Goal: Information Seeking & Learning: Learn about a topic

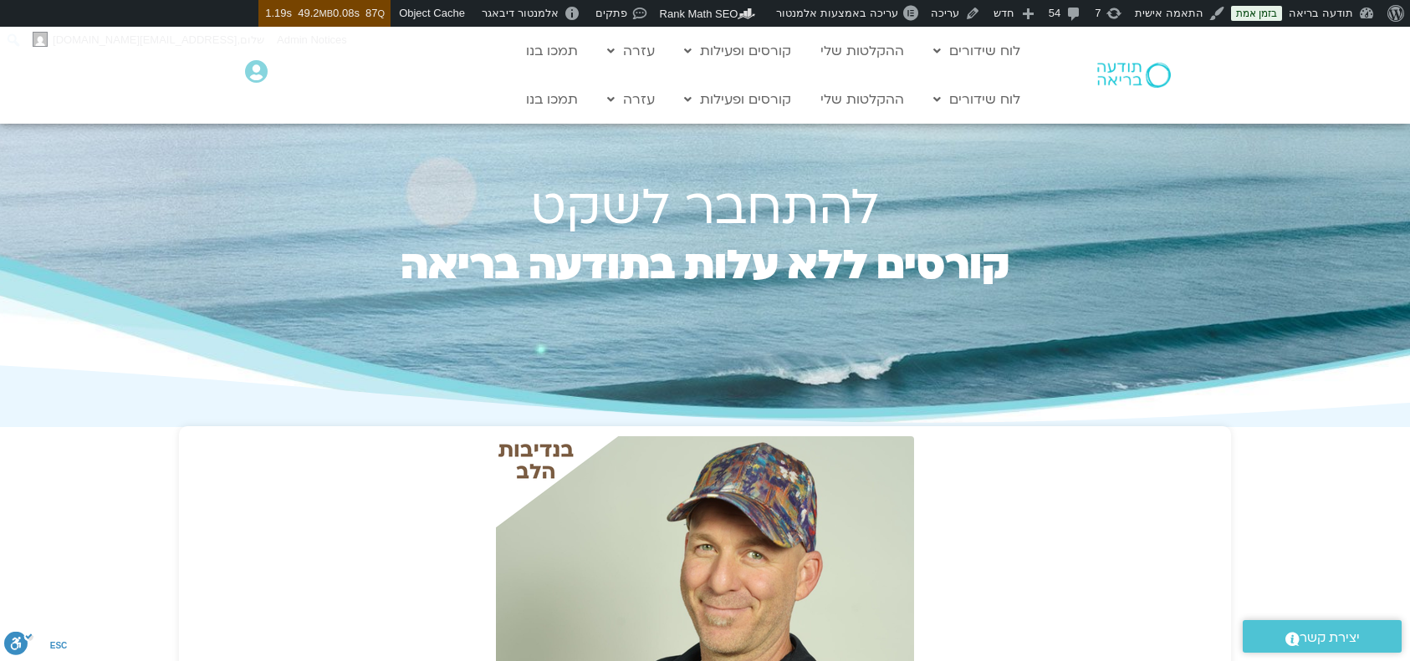
scroll to position [222, 0]
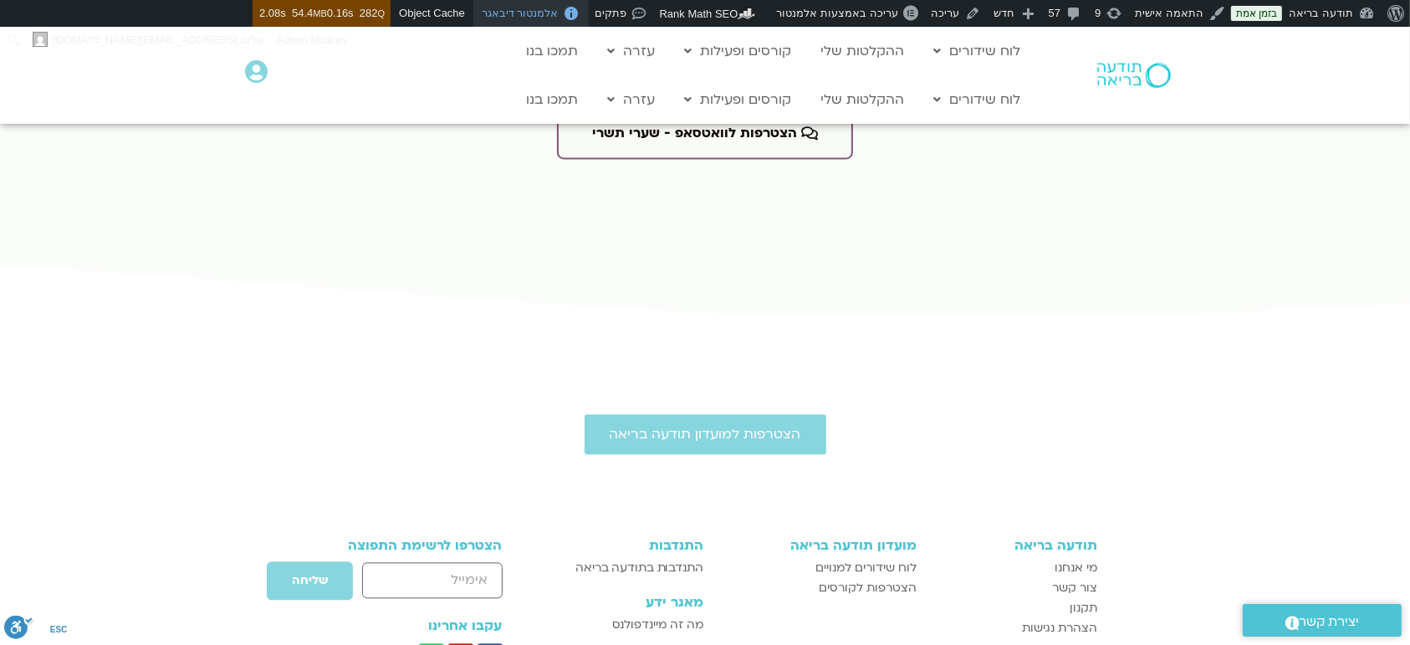
scroll to position [3566, 0]
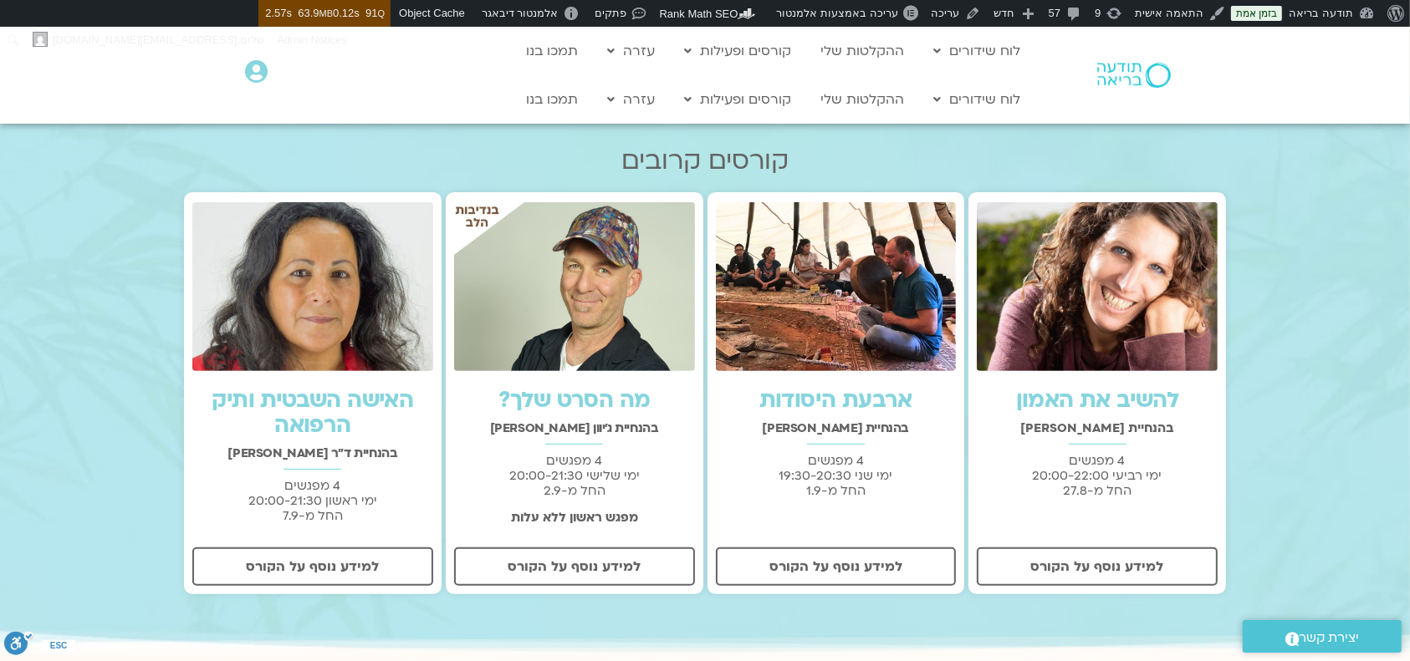
scroll to position [557, 0]
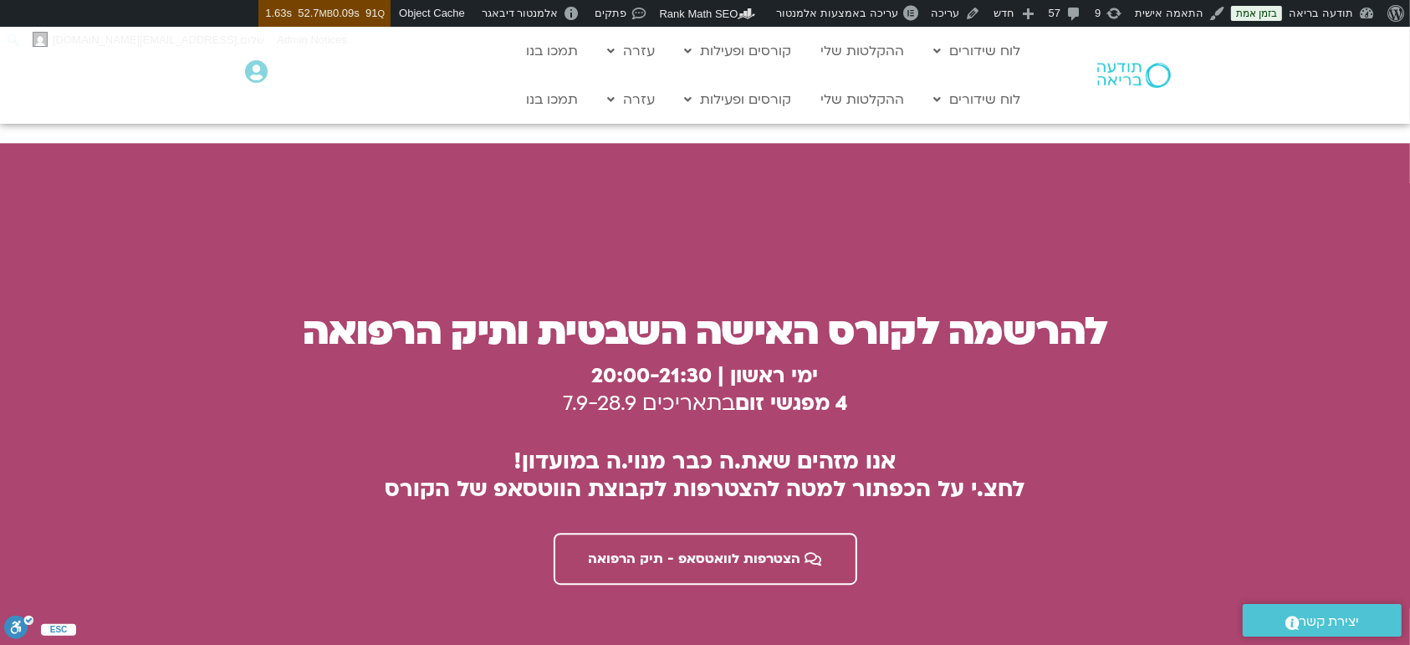
scroll to position [4379, 0]
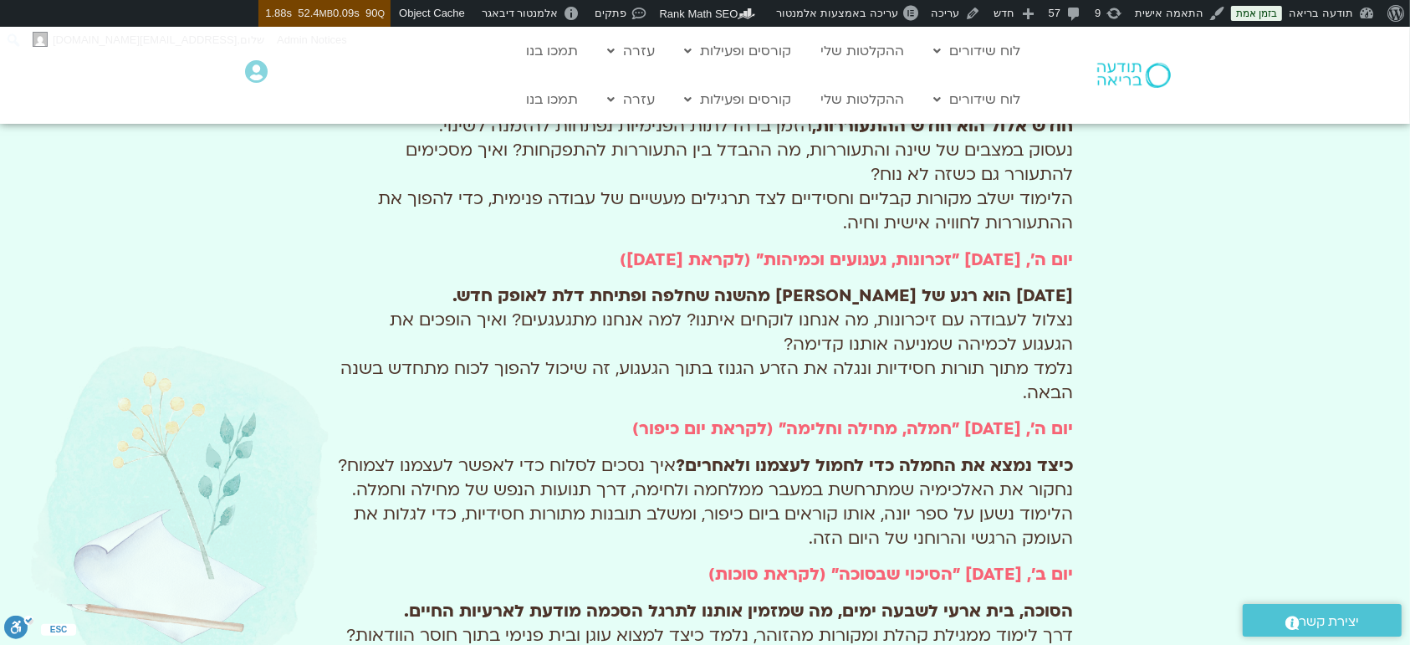
scroll to position [891, 0]
